Goal: Task Accomplishment & Management: Use online tool/utility

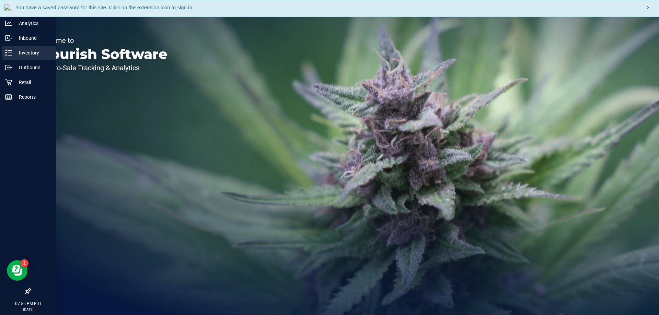
click at [15, 51] on p "Inventory" at bounding box center [32, 53] width 41 height 8
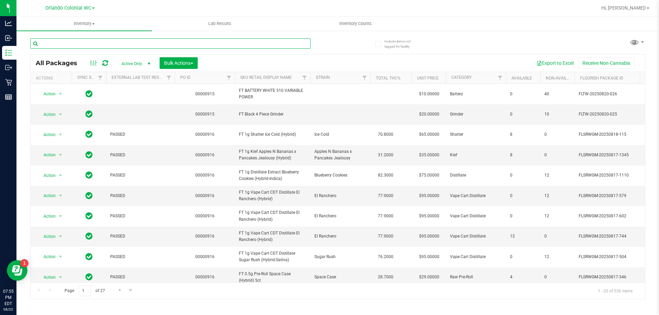
drag, startPoint x: 81, startPoint y: 45, endPoint x: 79, endPoint y: 41, distance: 4.1
click at [81, 45] on input "text" at bounding box center [170, 43] width 280 height 10
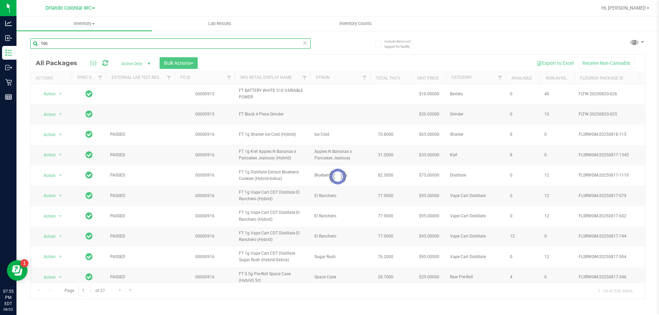
type input "10ct"
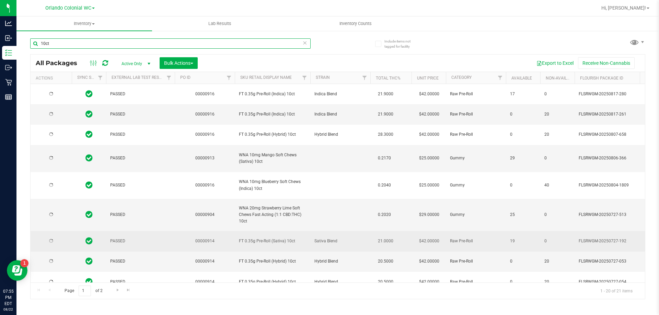
type input "[DATE]"
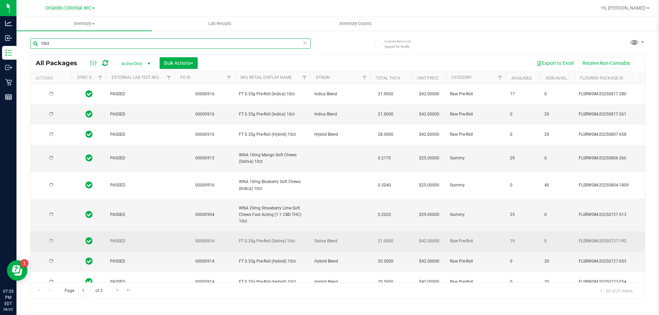
type input "[DATE]"
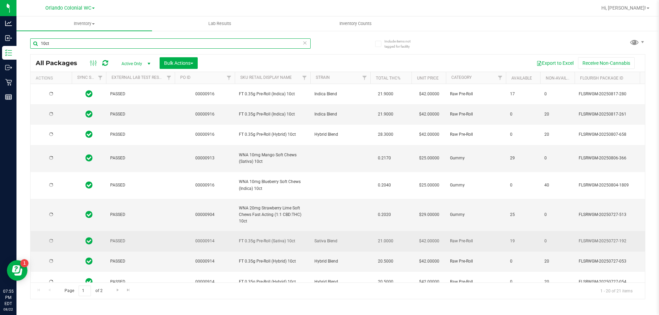
type input "[DATE]"
click at [59, 241] on span "select" at bounding box center [60, 240] width 5 height 5
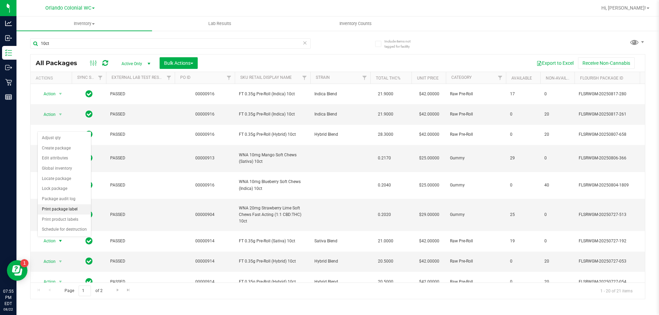
click at [67, 210] on li "Print package label" at bounding box center [64, 209] width 53 height 10
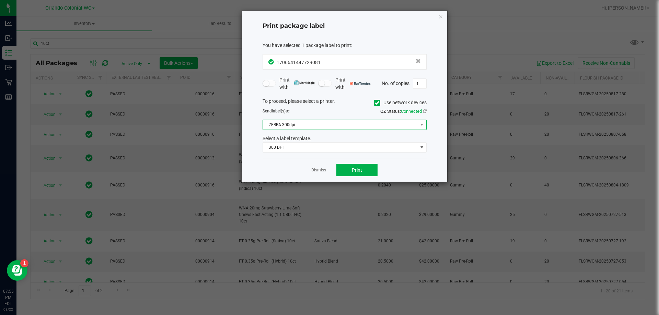
click at [337, 124] on span "ZEBRA-300dpi" at bounding box center [340, 125] width 155 height 10
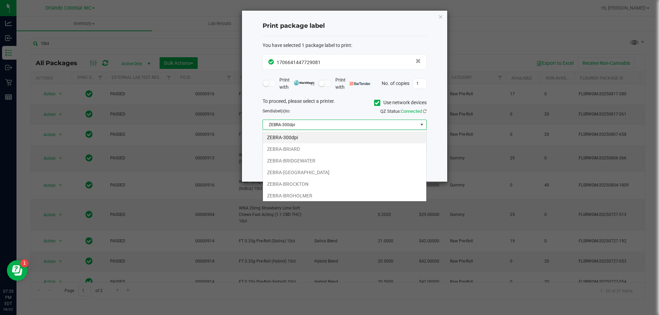
scroll to position [10, 164]
click at [295, 183] on li "ZEBRA-BROCKTON" at bounding box center [344, 184] width 163 height 12
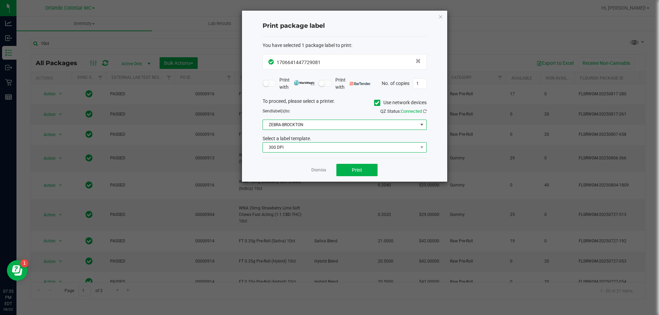
click at [318, 148] on span "300 DPI" at bounding box center [340, 148] width 155 height 10
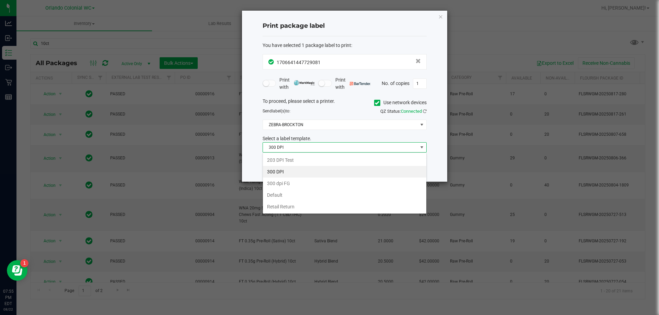
drag, startPoint x: 285, startPoint y: 206, endPoint x: 324, endPoint y: 176, distance: 48.7
click at [287, 207] on li "Retail Return" at bounding box center [344, 207] width 163 height 12
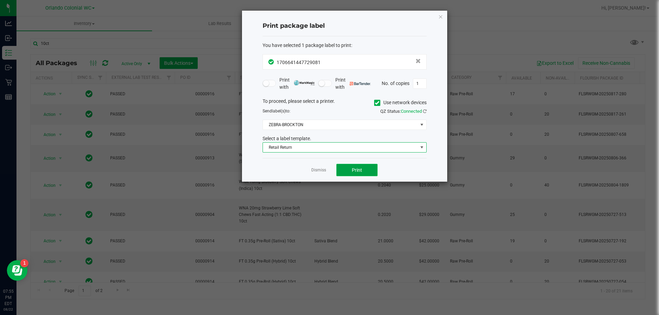
click at [337, 169] on button "Print" at bounding box center [356, 170] width 41 height 12
click at [337, 13] on icon "button" at bounding box center [440, 16] width 5 height 8
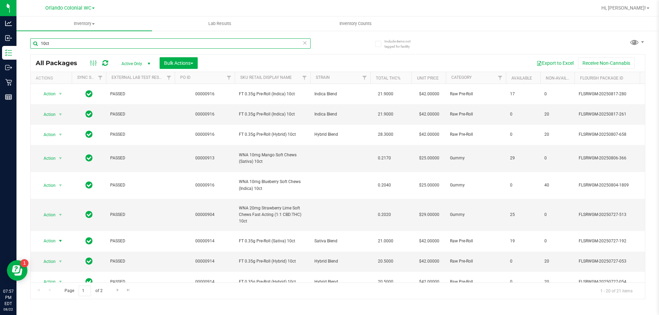
click at [67, 44] on input "10ct" at bounding box center [170, 43] width 280 height 10
type input "1"
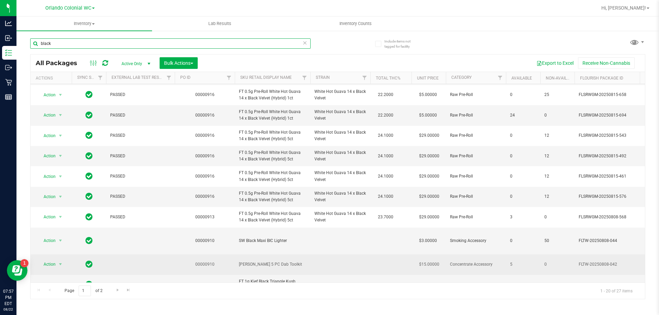
scroll to position [137, 0]
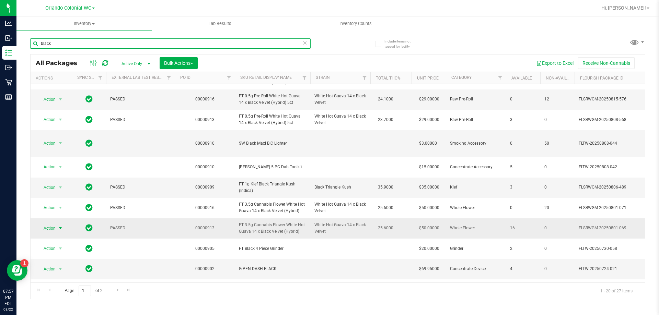
type input "black"
click at [54, 228] on span "Action" at bounding box center [46, 229] width 19 height 10
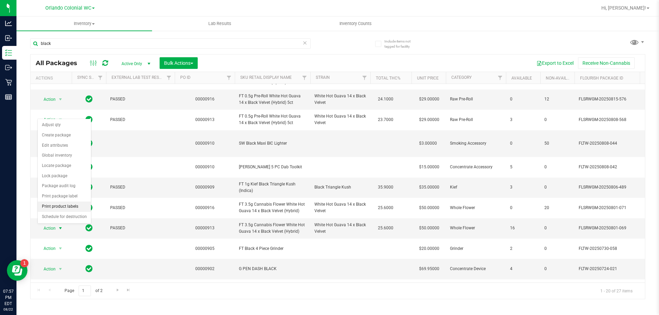
click at [67, 205] on li "Print product labels" at bounding box center [64, 207] width 53 height 10
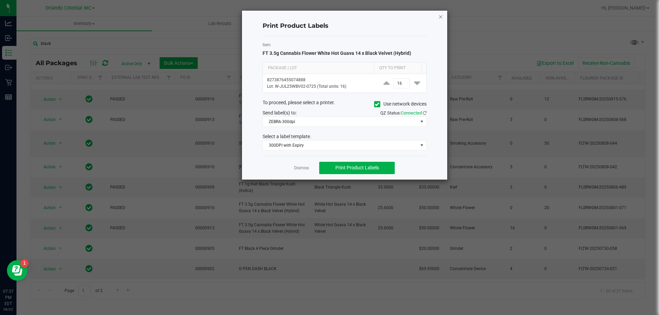
click at [337, 16] on icon "button" at bounding box center [440, 16] width 5 height 8
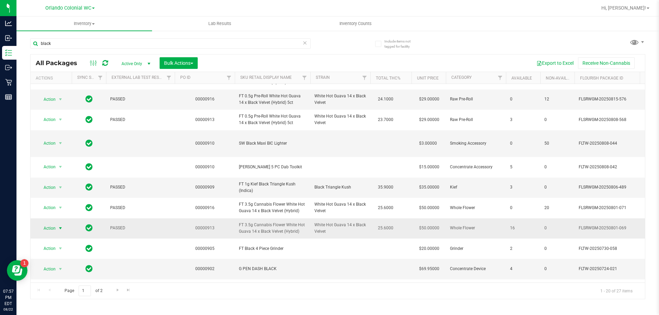
click at [60, 228] on span "select" at bounding box center [60, 228] width 5 height 5
click at [65, 195] on li "Print package label" at bounding box center [64, 196] width 53 height 10
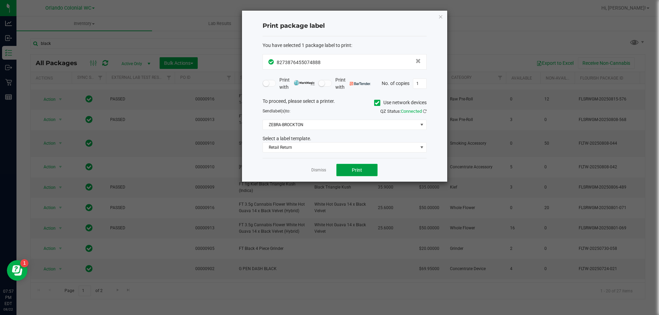
click at [337, 168] on span "Print" at bounding box center [357, 169] width 10 height 5
click at [319, 169] on link "Dismiss" at bounding box center [318, 170] width 15 height 6
